Goal: Download file/media

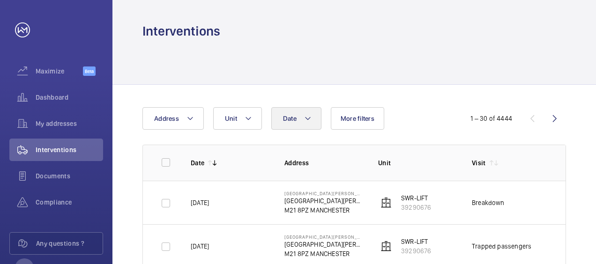
scroll to position [0, 56]
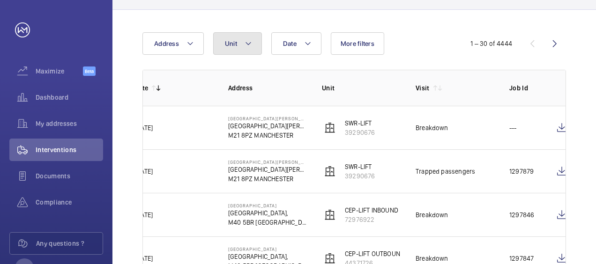
click at [245, 45] on mat-icon at bounding box center [248, 43] width 7 height 11
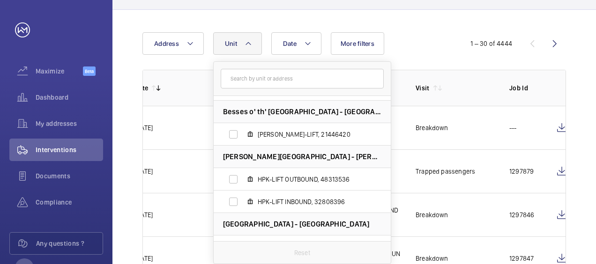
scroll to position [69, 0]
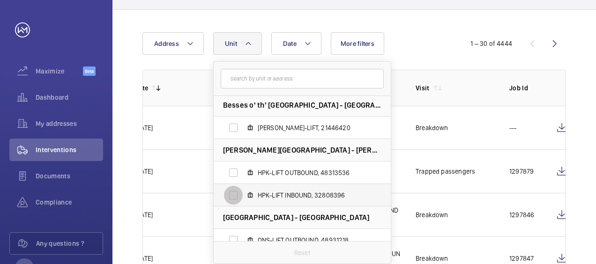
click at [234, 195] on input "HPK-LIFT INBOUND, 32808396" at bounding box center [233, 195] width 19 height 19
checkbox input "true"
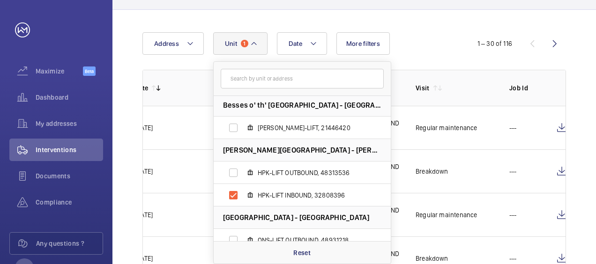
click at [487, 96] on th "Visit" at bounding box center [448, 88] width 94 height 36
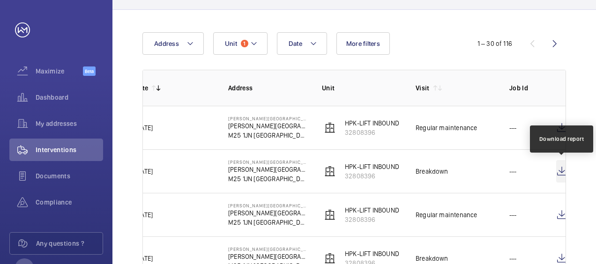
click at [561, 171] on wm-front-icon-button at bounding box center [561, 171] width 11 height 22
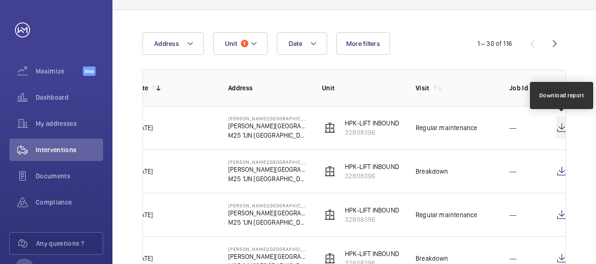
click at [562, 129] on wm-front-icon-button at bounding box center [561, 128] width 11 height 22
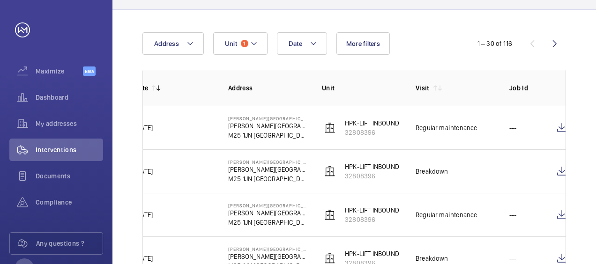
click at [481, 107] on td "Regular maintenance" at bounding box center [448, 128] width 94 height 44
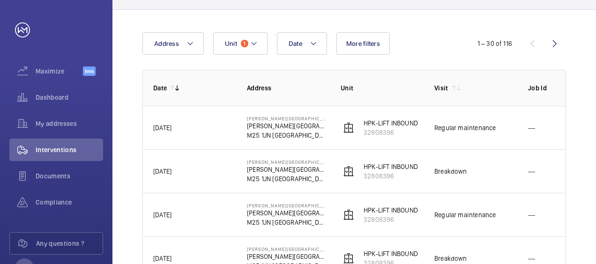
scroll to position [0, 56]
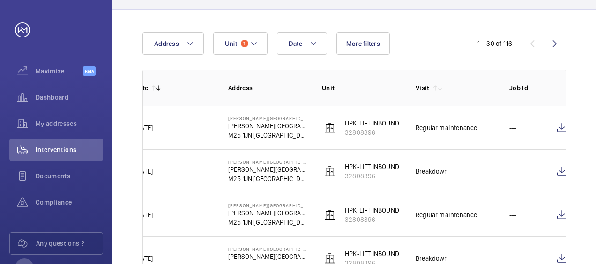
click at [485, 134] on td "Regular maintenance" at bounding box center [448, 128] width 94 height 44
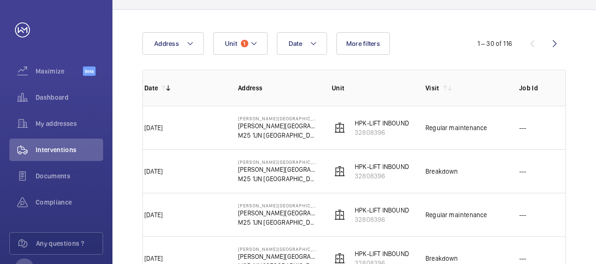
scroll to position [0, 65]
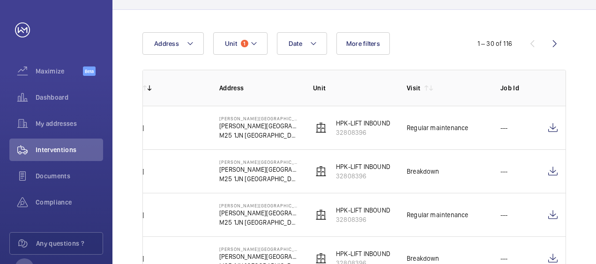
click at [178, 183] on td "[DATE]" at bounding box center [158, 171] width 94 height 44
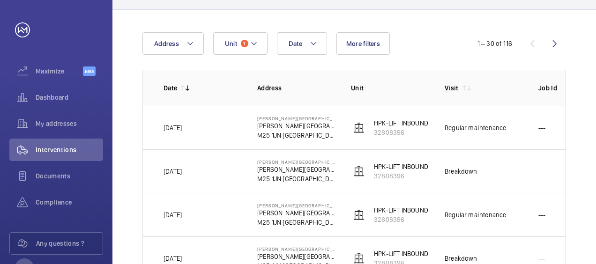
scroll to position [0, 28]
